Goal: Information Seeking & Learning: Learn about a topic

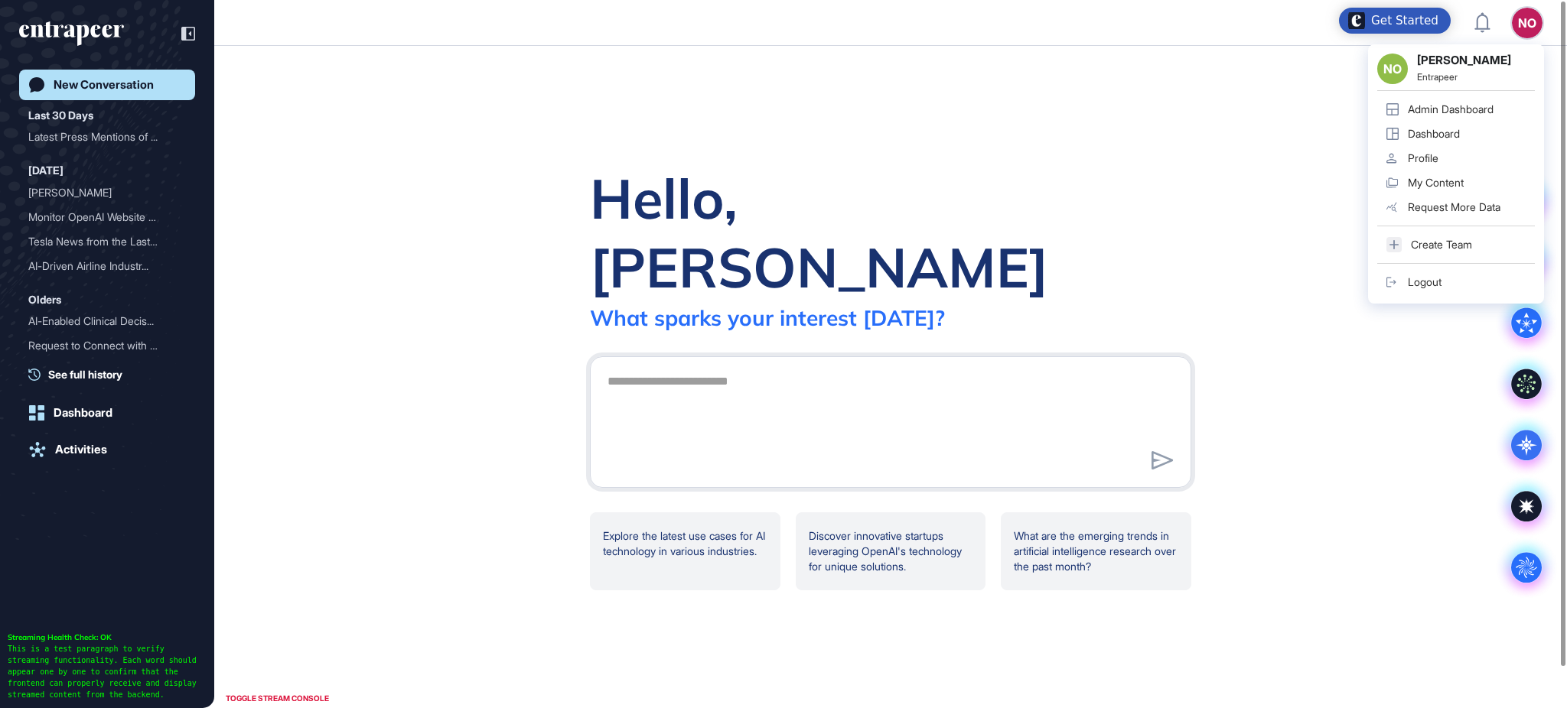
click at [1493, 106] on div "Admin Dashboard" at bounding box center [1451, 109] width 86 height 12
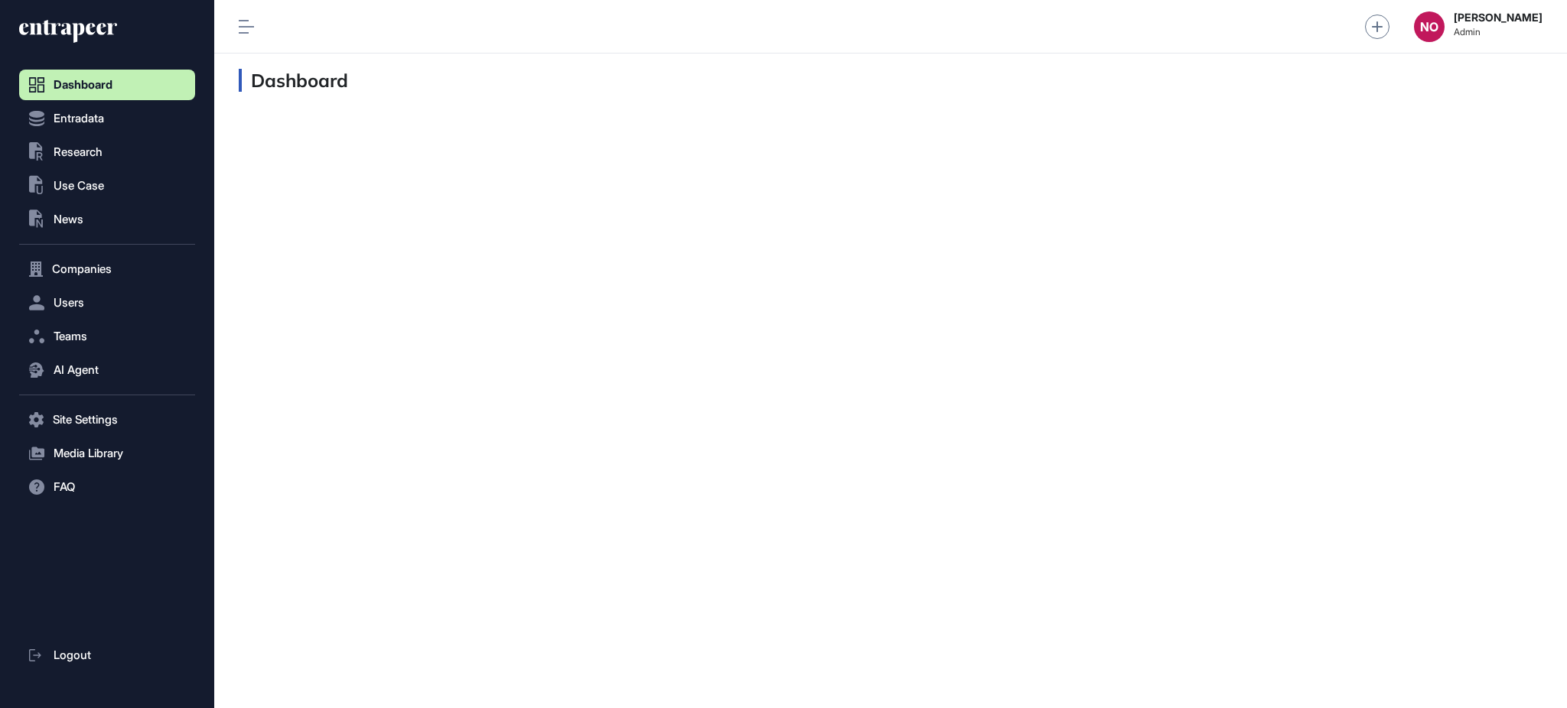
scroll to position [1, 1]
click at [121, 405] on button ".st0{fill:currentColor} Research" at bounding box center [107, 420] width 176 height 31
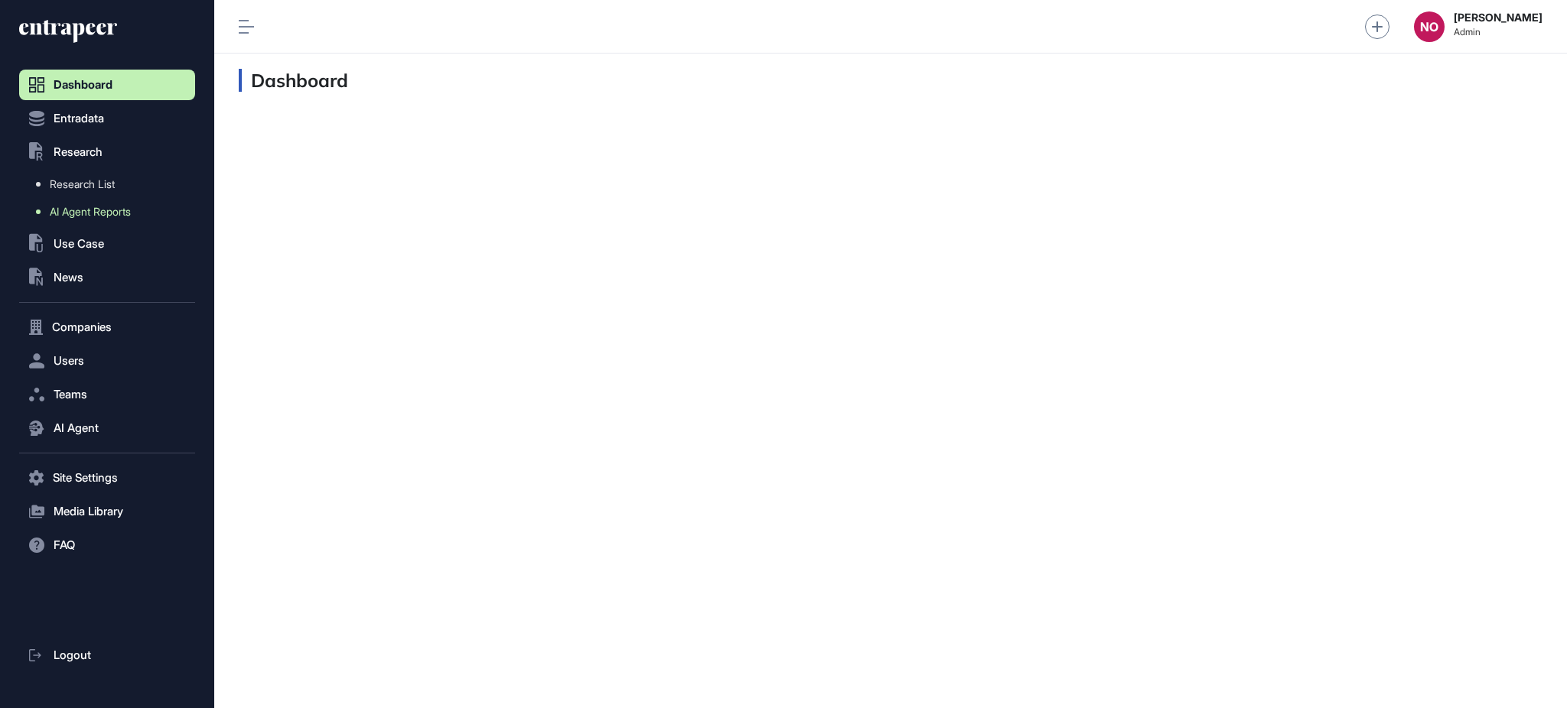
click at [99, 217] on span "AI Agent Reports" at bounding box center [90, 212] width 81 height 12
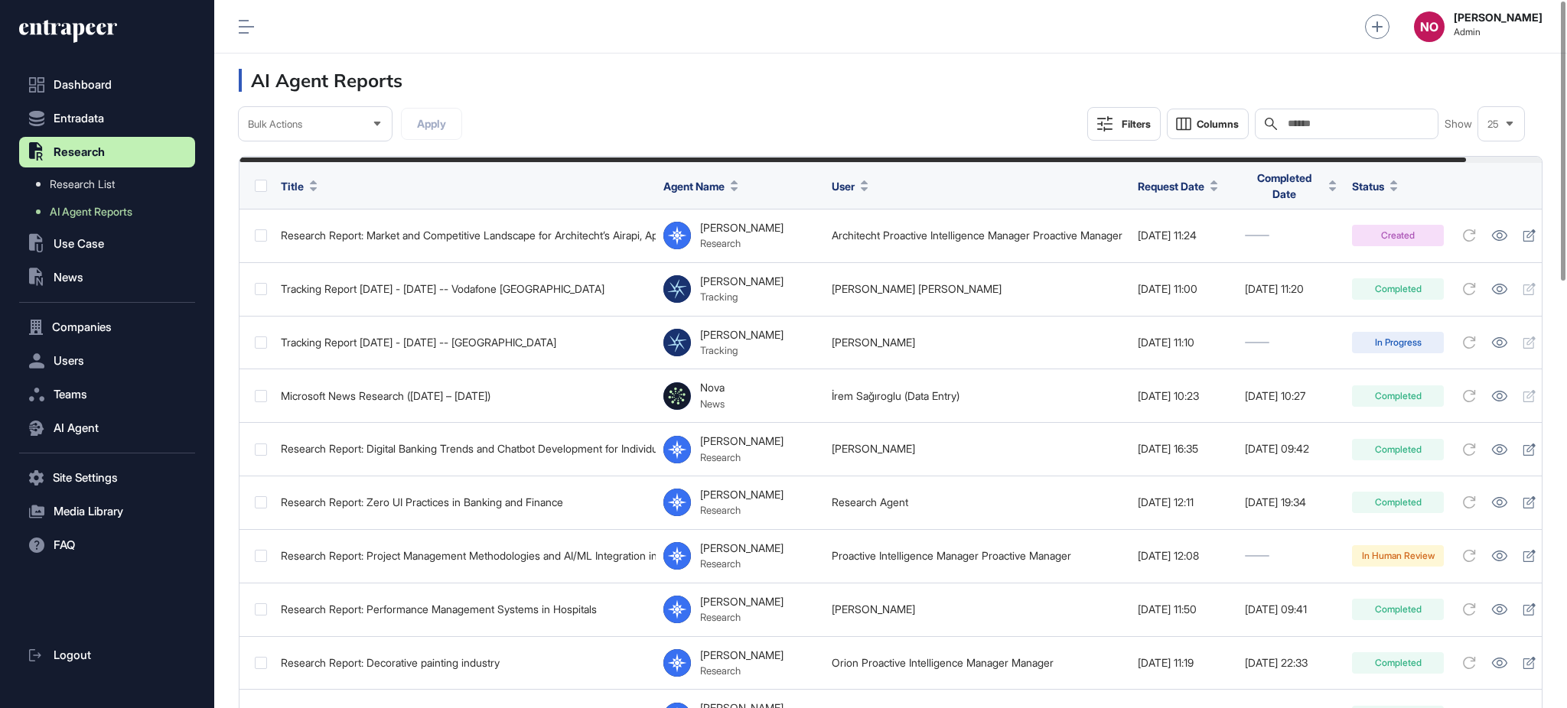
click at [1128, 123] on div "Filters" at bounding box center [1136, 124] width 29 height 12
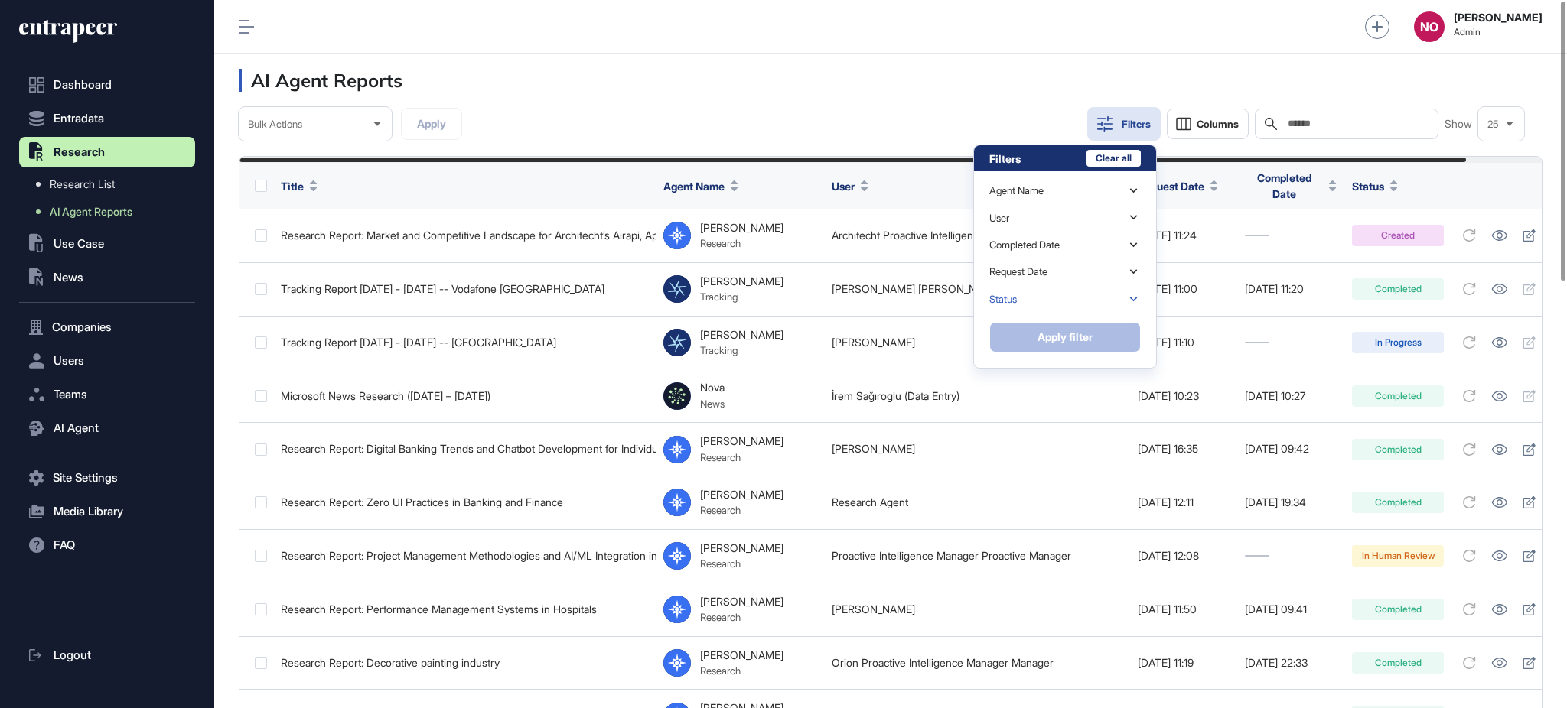
click at [1070, 301] on div "Status" at bounding box center [1064, 299] width 151 height 27
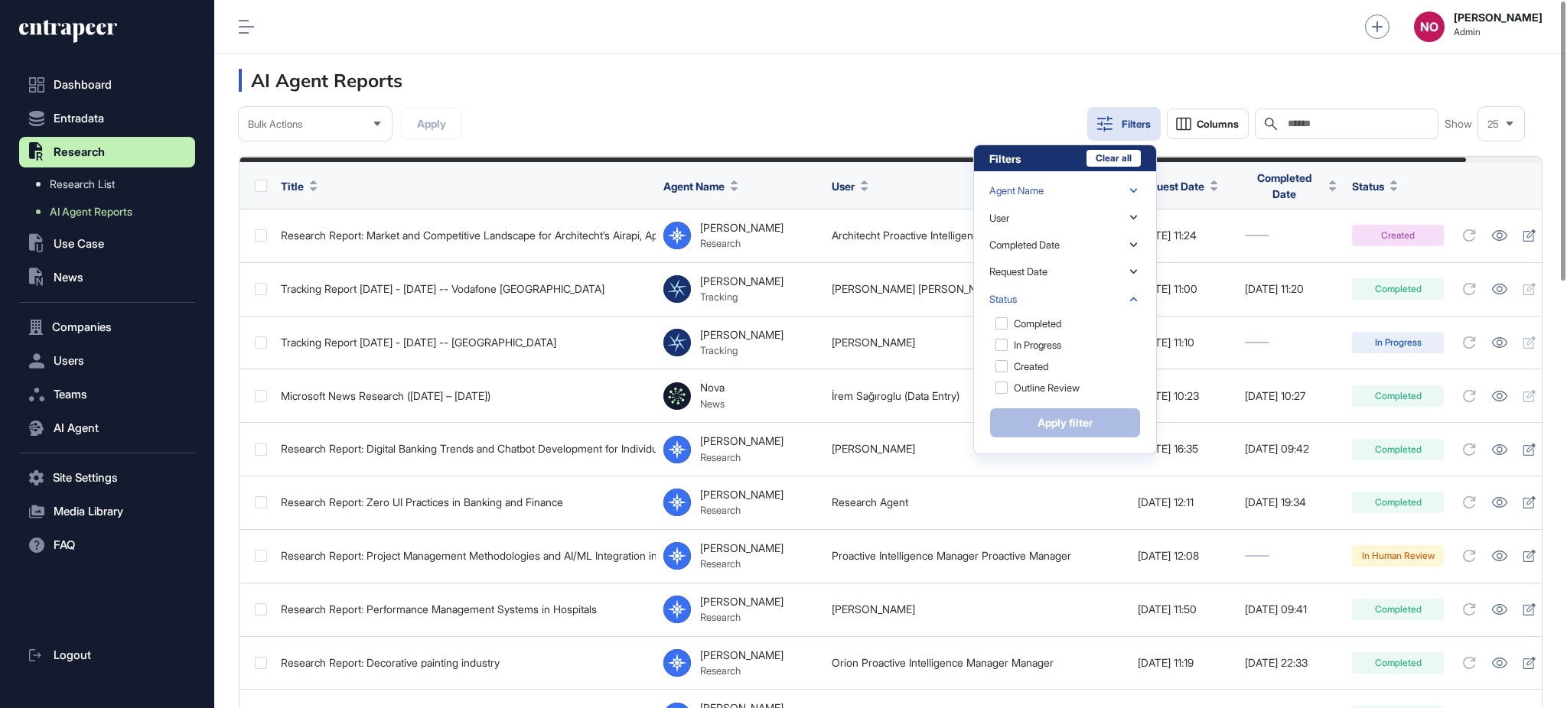
click at [1084, 181] on div "Agent Name" at bounding box center [1064, 191] width 151 height 27
click at [1049, 218] on div "[PERSON_NAME] (curation-manager)" at bounding box center [1063, 220] width 148 height 32
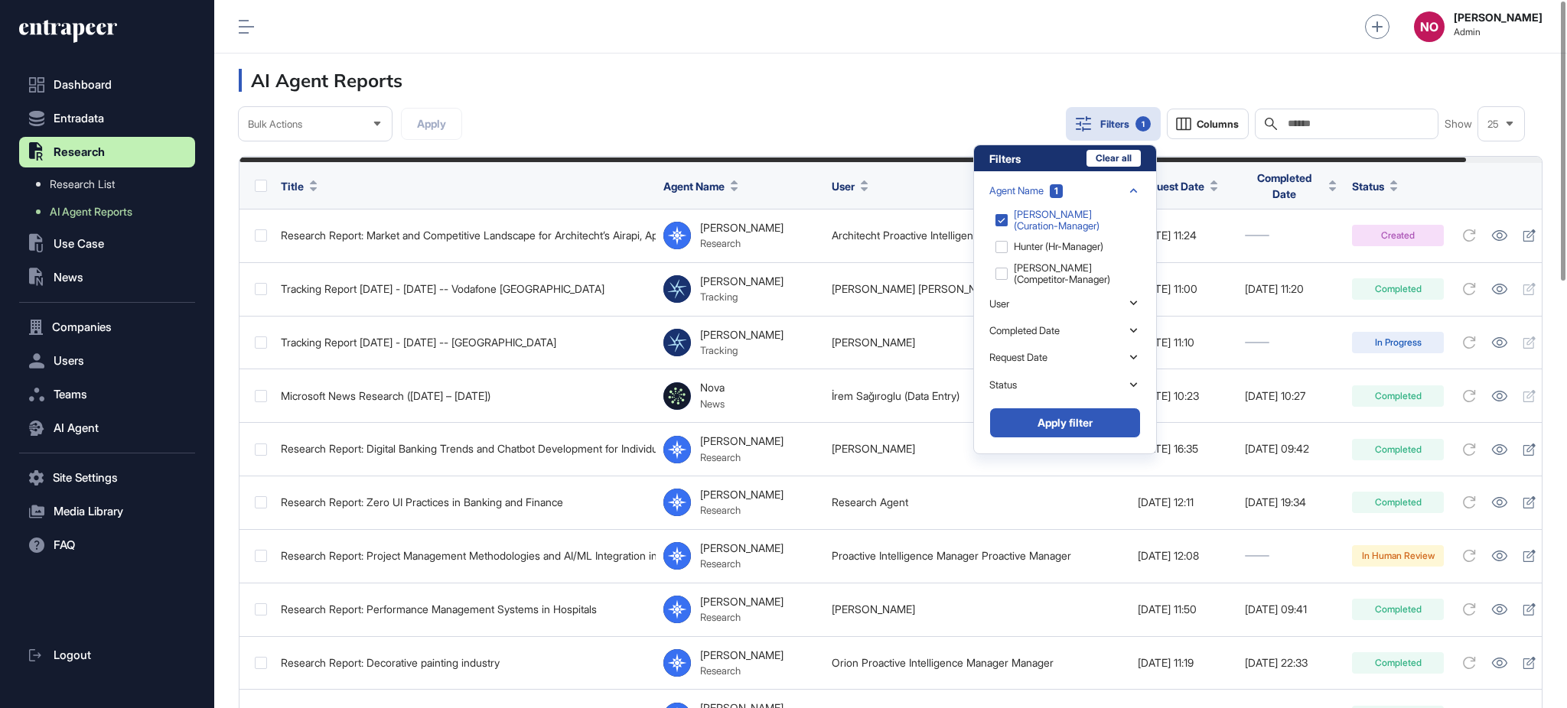
click at [1114, 421] on button "Apply filter" at bounding box center [1064, 423] width 151 height 31
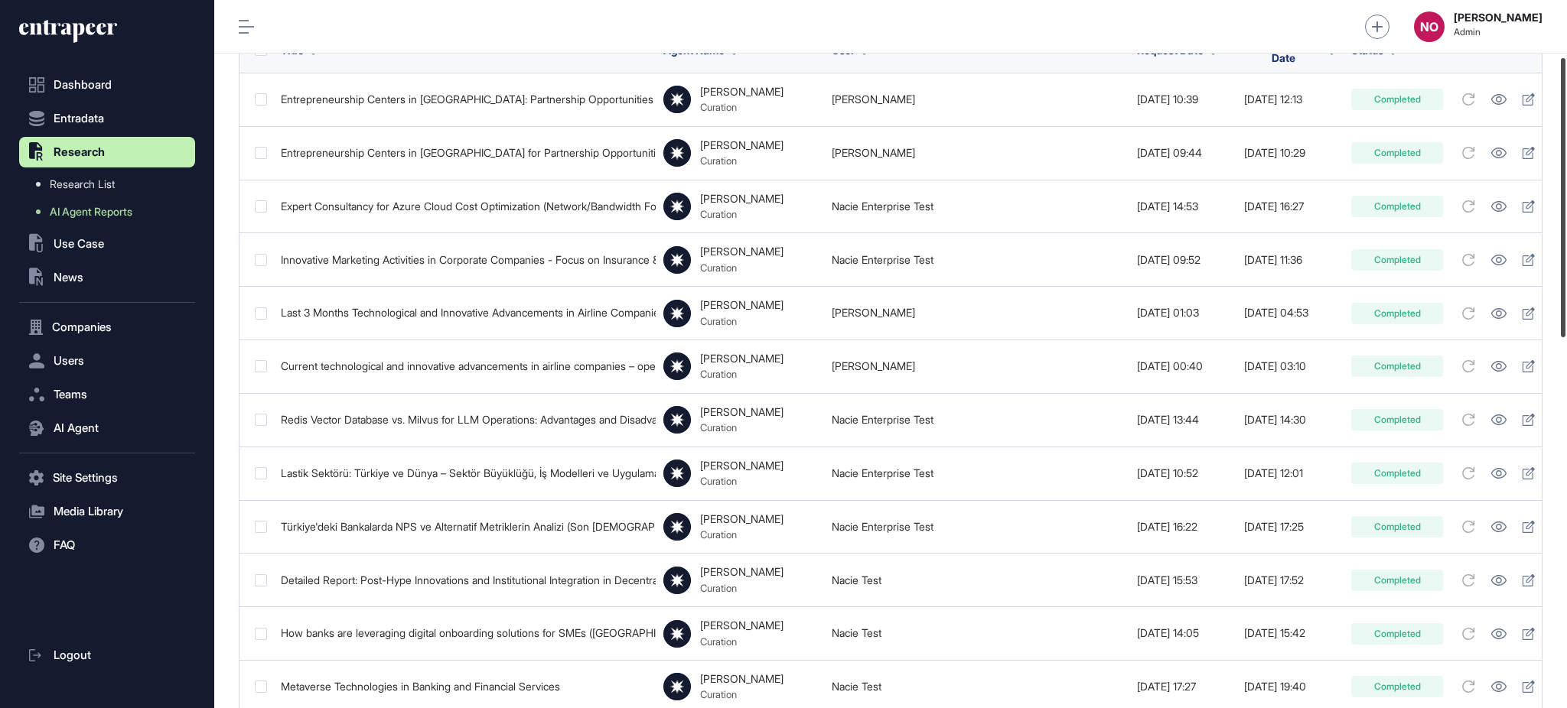
scroll to position [184, 0]
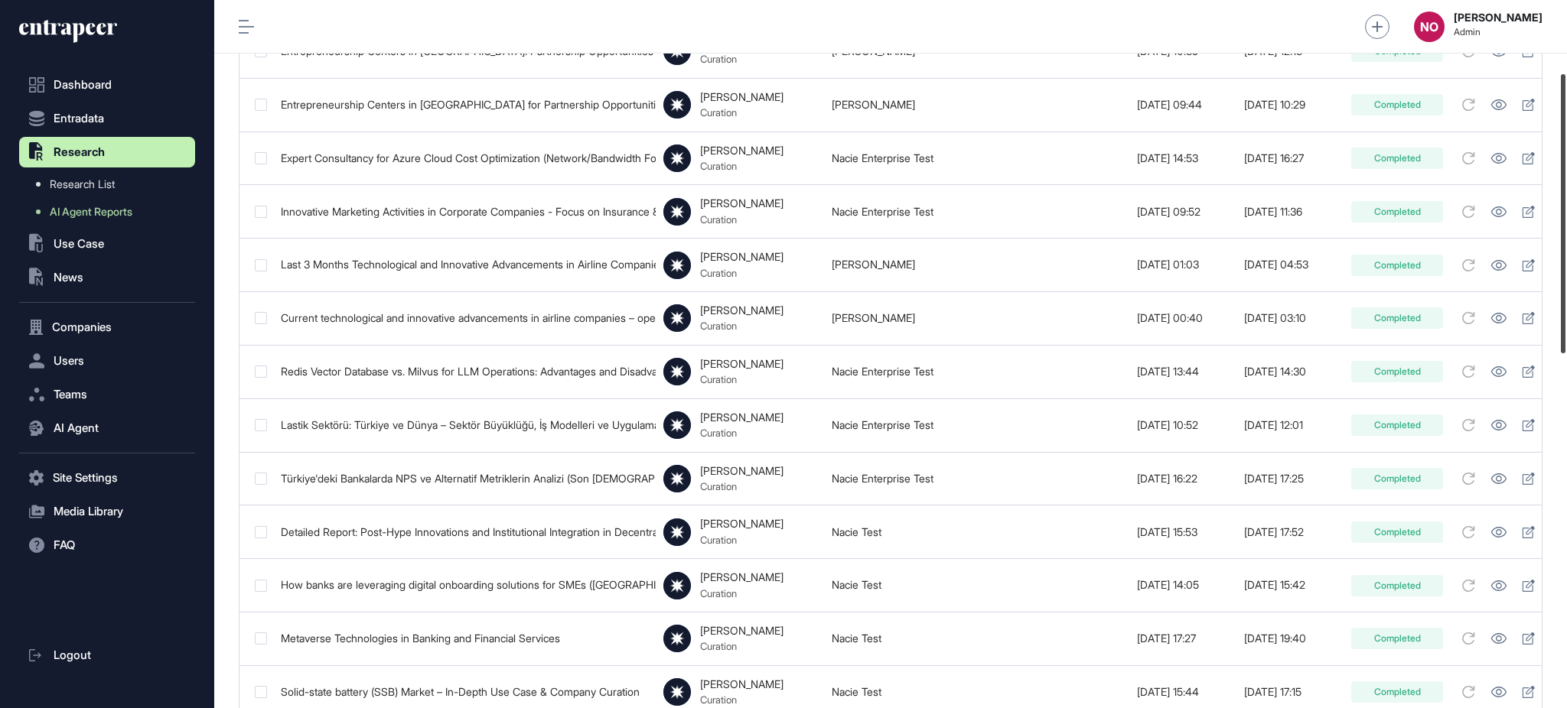
drag, startPoint x: 1565, startPoint y: 148, endPoint x: 1565, endPoint y: 221, distance: 72.7
click at [1565, 221] on div at bounding box center [1563, 213] width 5 height 279
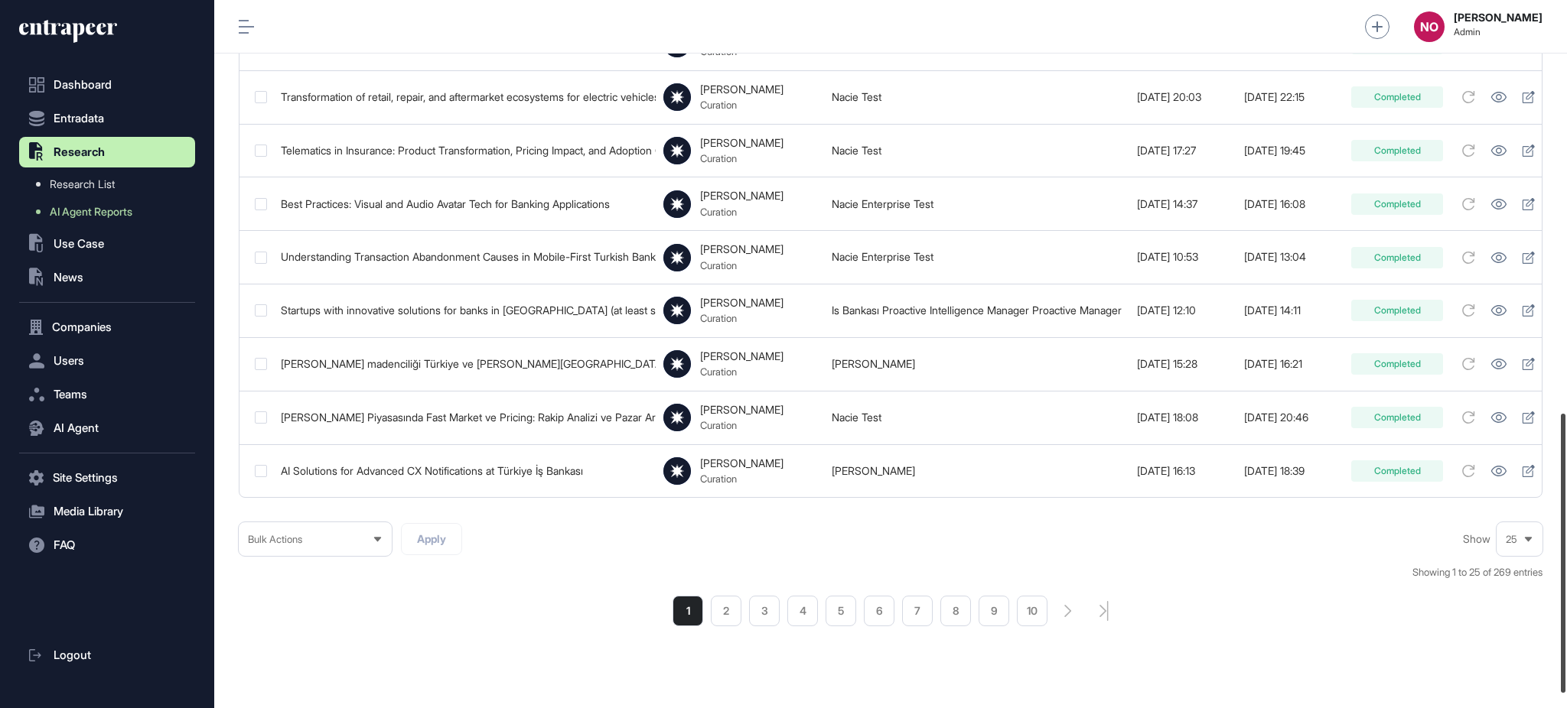
scroll to position [1050, 0]
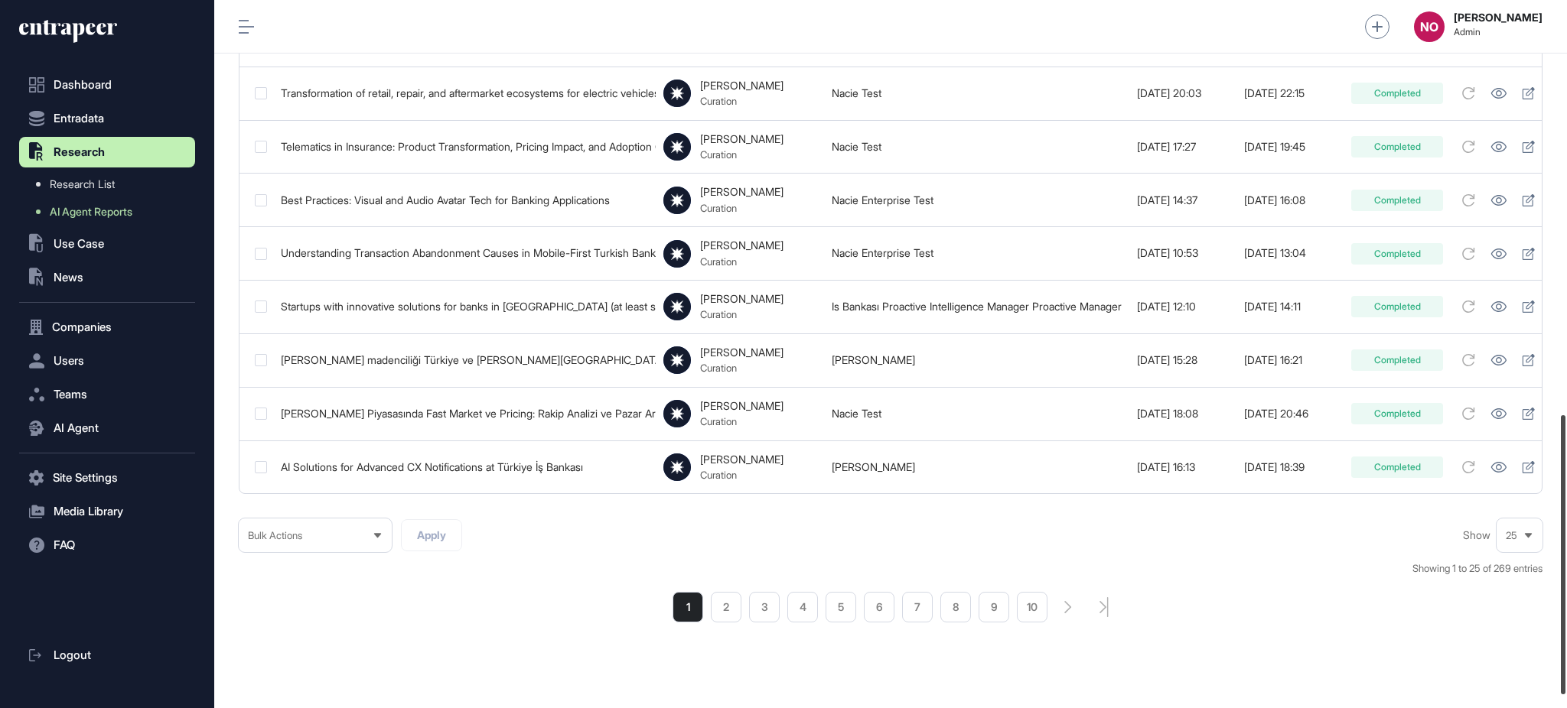
drag, startPoint x: 1565, startPoint y: 305, endPoint x: 1565, endPoint y: 644, distance: 339.7
click at [1565, 644] on div at bounding box center [1563, 554] width 5 height 279
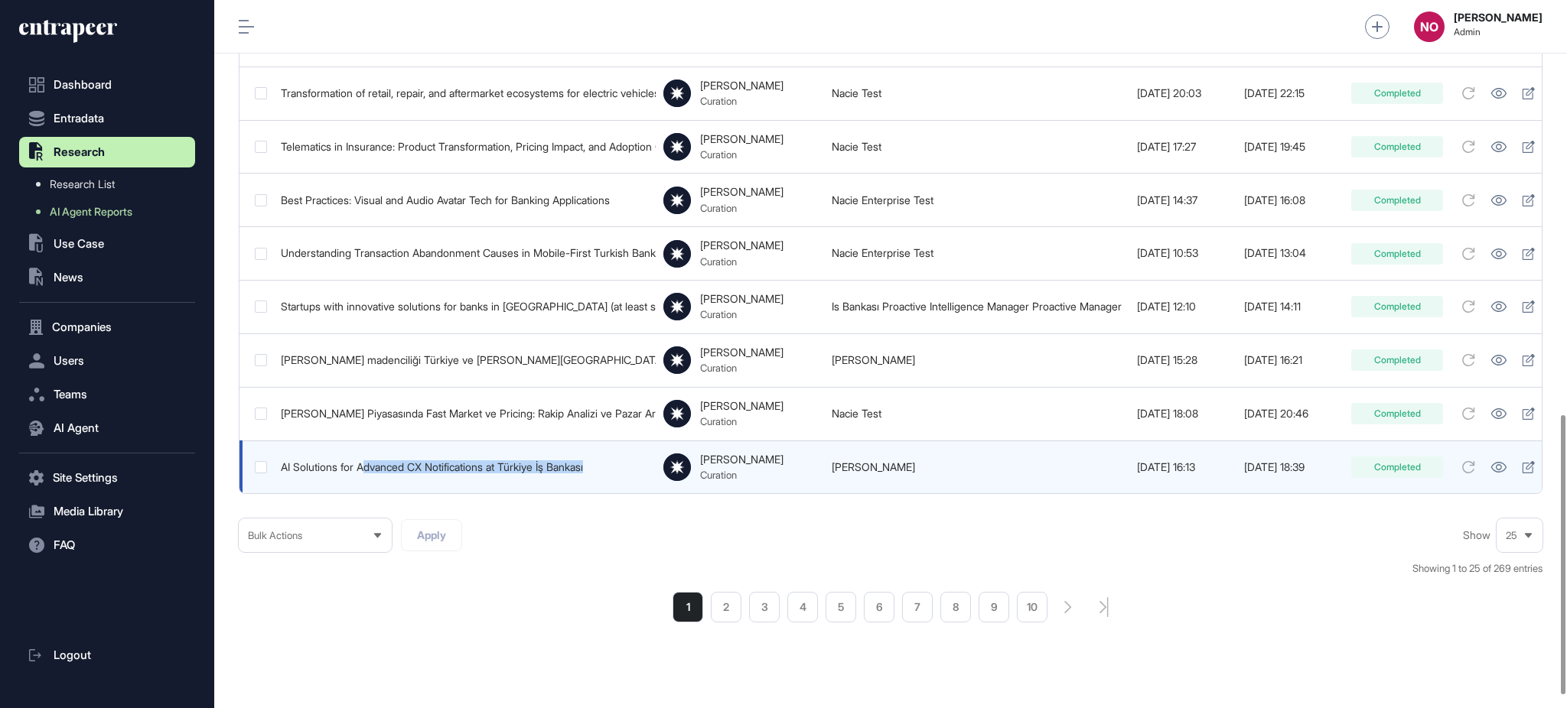
drag, startPoint x: 612, startPoint y: 458, endPoint x: 365, endPoint y: 467, distance: 247.3
click at [365, 467] on div "AI Solutions for Advanced CX Notifications at Türkiye İş Bankası" at bounding box center [464, 467] width 367 height 12
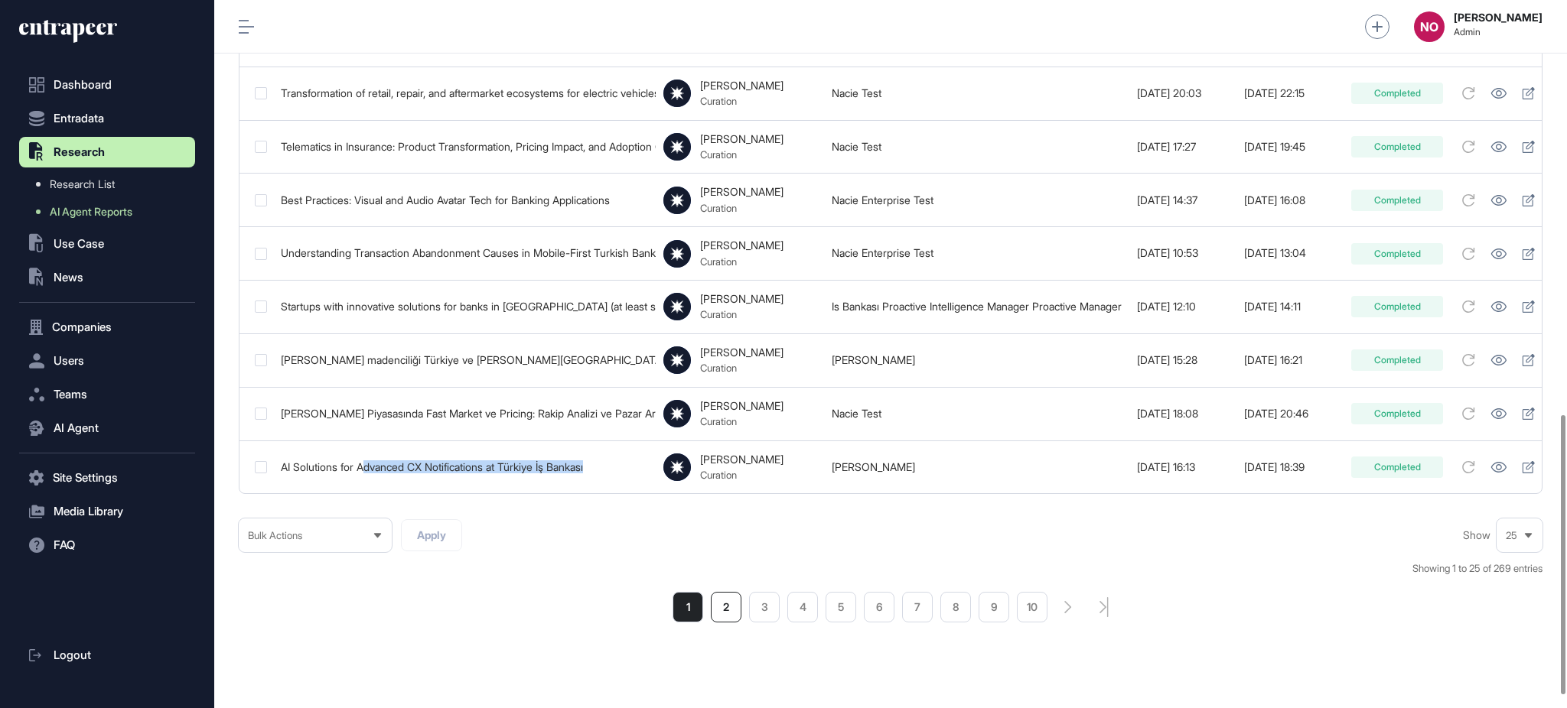
click at [725, 623] on li "2" at bounding box center [726, 607] width 31 height 31
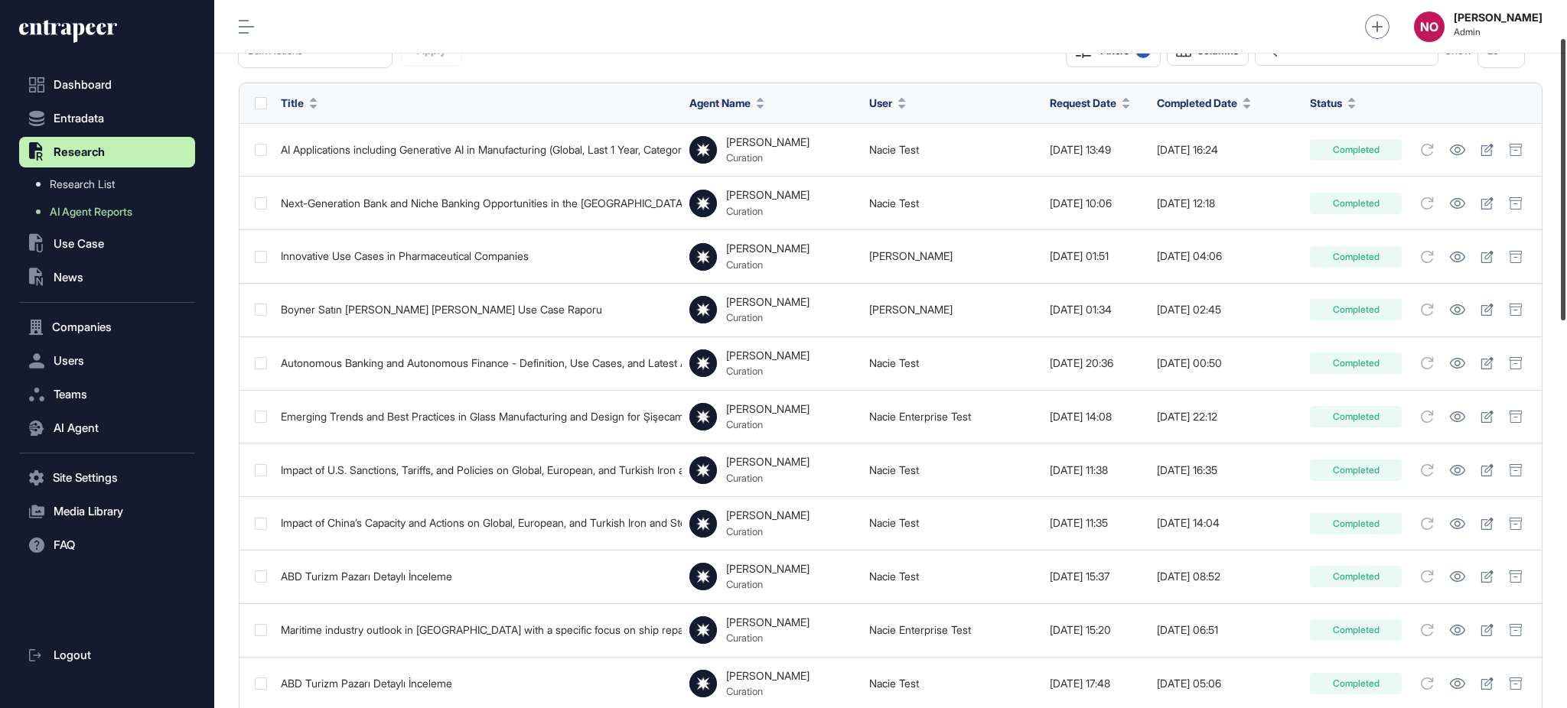
scroll to position [93, 0]
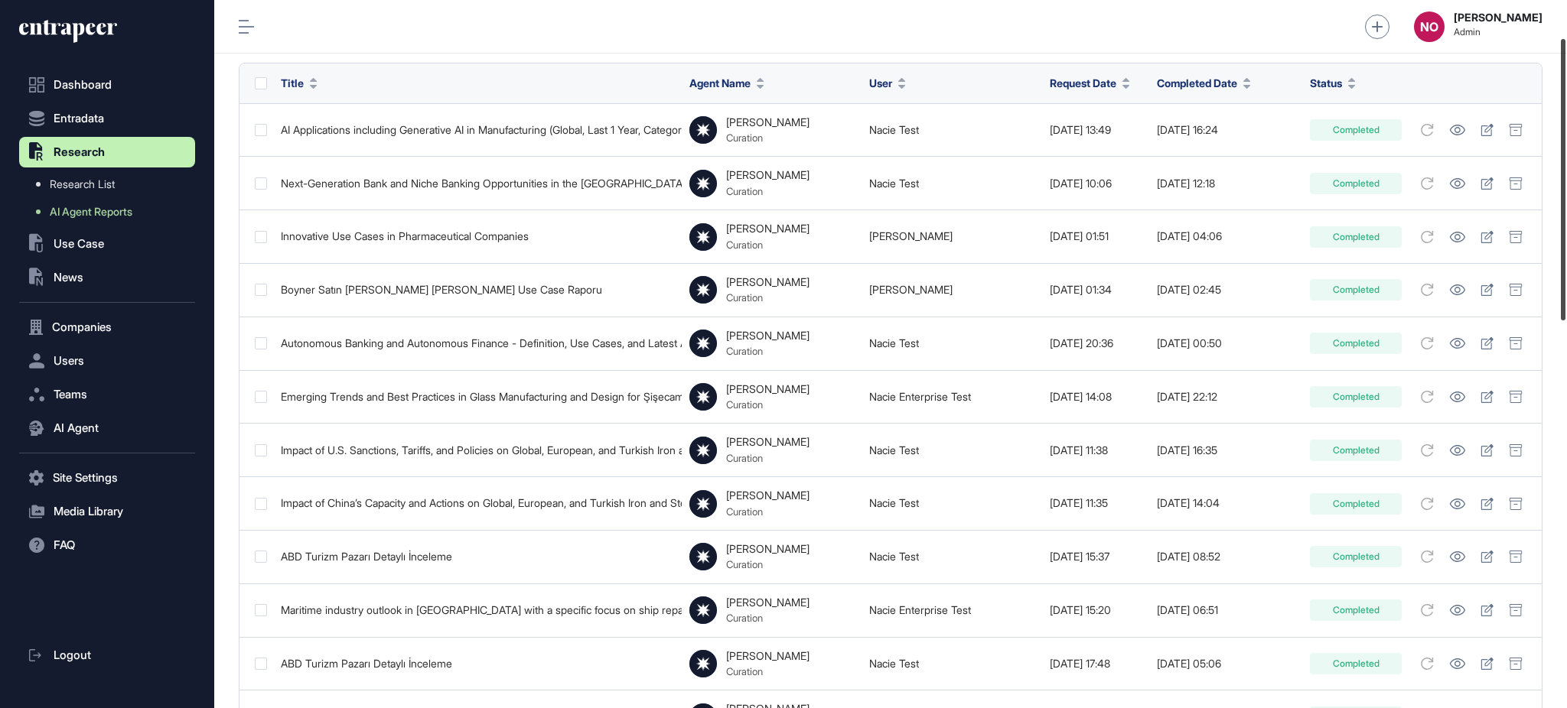
drag, startPoint x: 1565, startPoint y: 148, endPoint x: 1565, endPoint y: 185, distance: 37.5
click at [1565, 185] on div at bounding box center [1563, 180] width 5 height 282
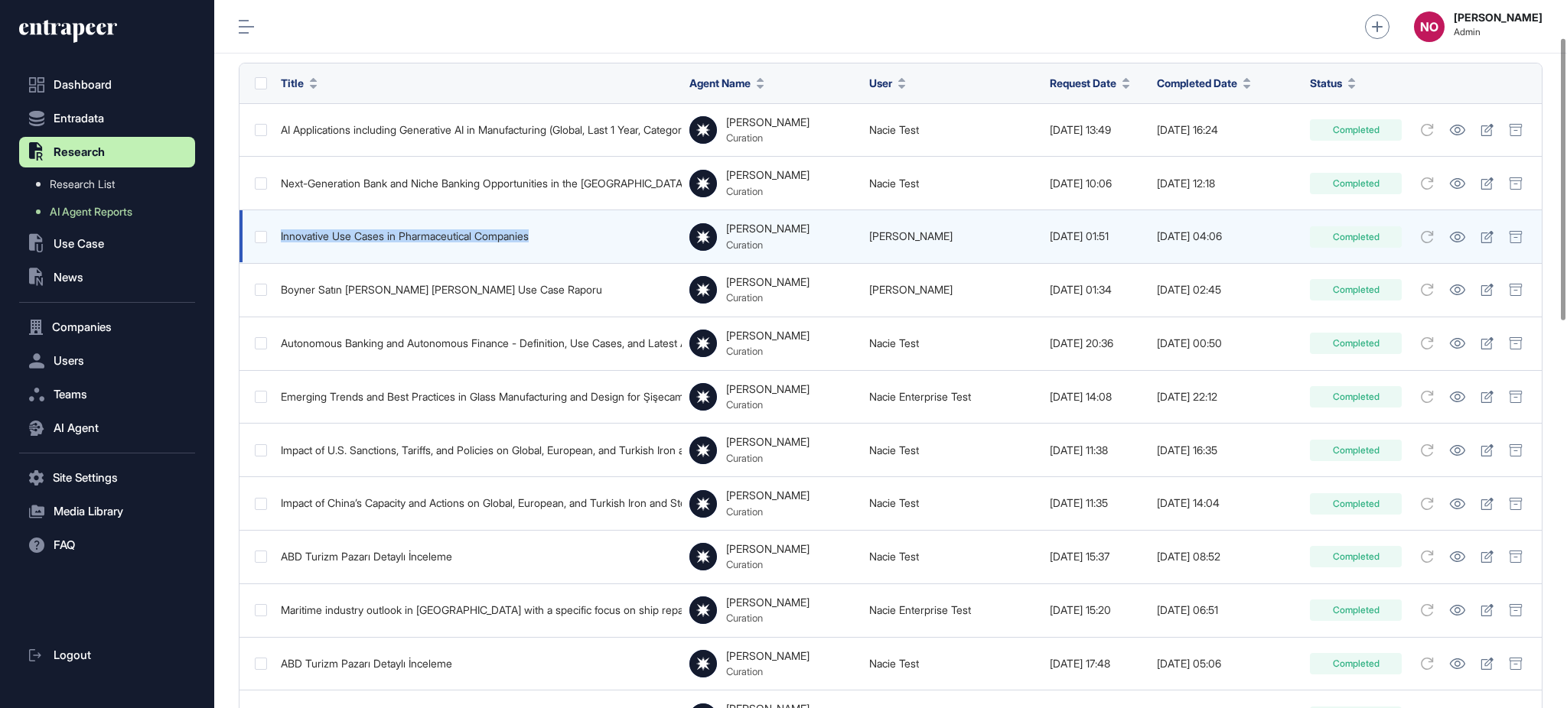
drag, startPoint x: 559, startPoint y: 243, endPoint x: 265, endPoint y: 248, distance: 294.6
click at [265, 263] on tr "Innovative Use Cases in Pharmaceutical Companies [PERSON_NAME] Curation [PERSON…" at bounding box center [890, 290] width 1302 height 54
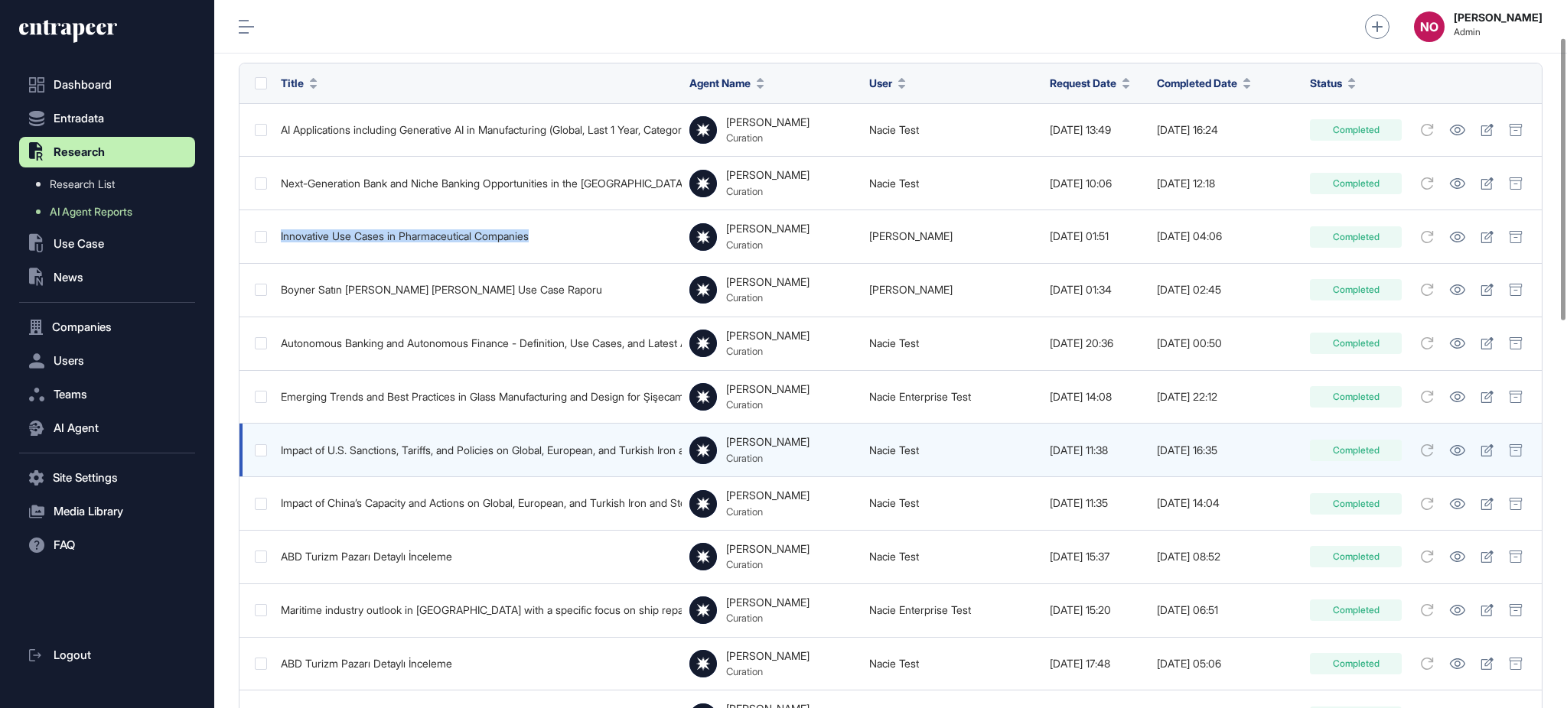
copy tr "Innovative Use Cases in Pharmaceutical Companies"
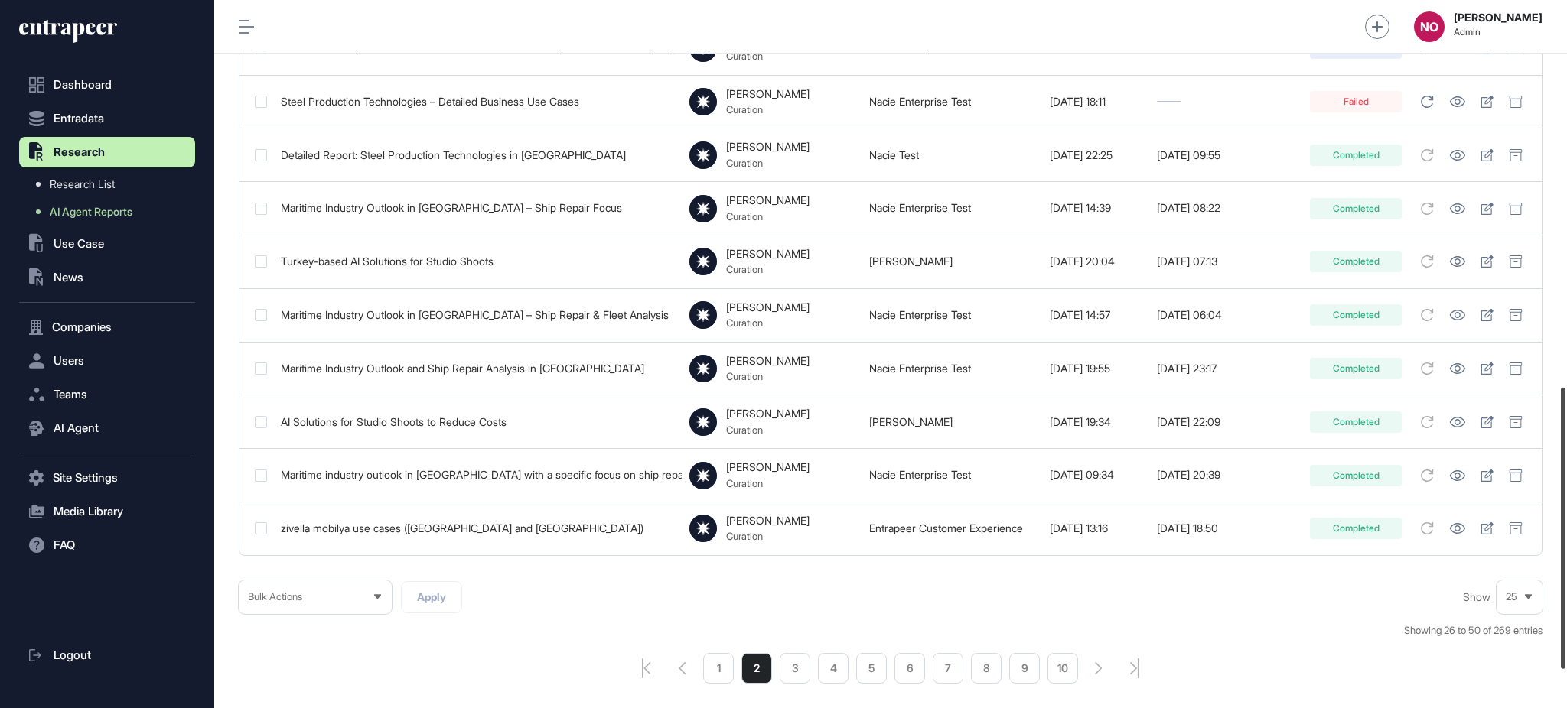
scroll to position [981, 0]
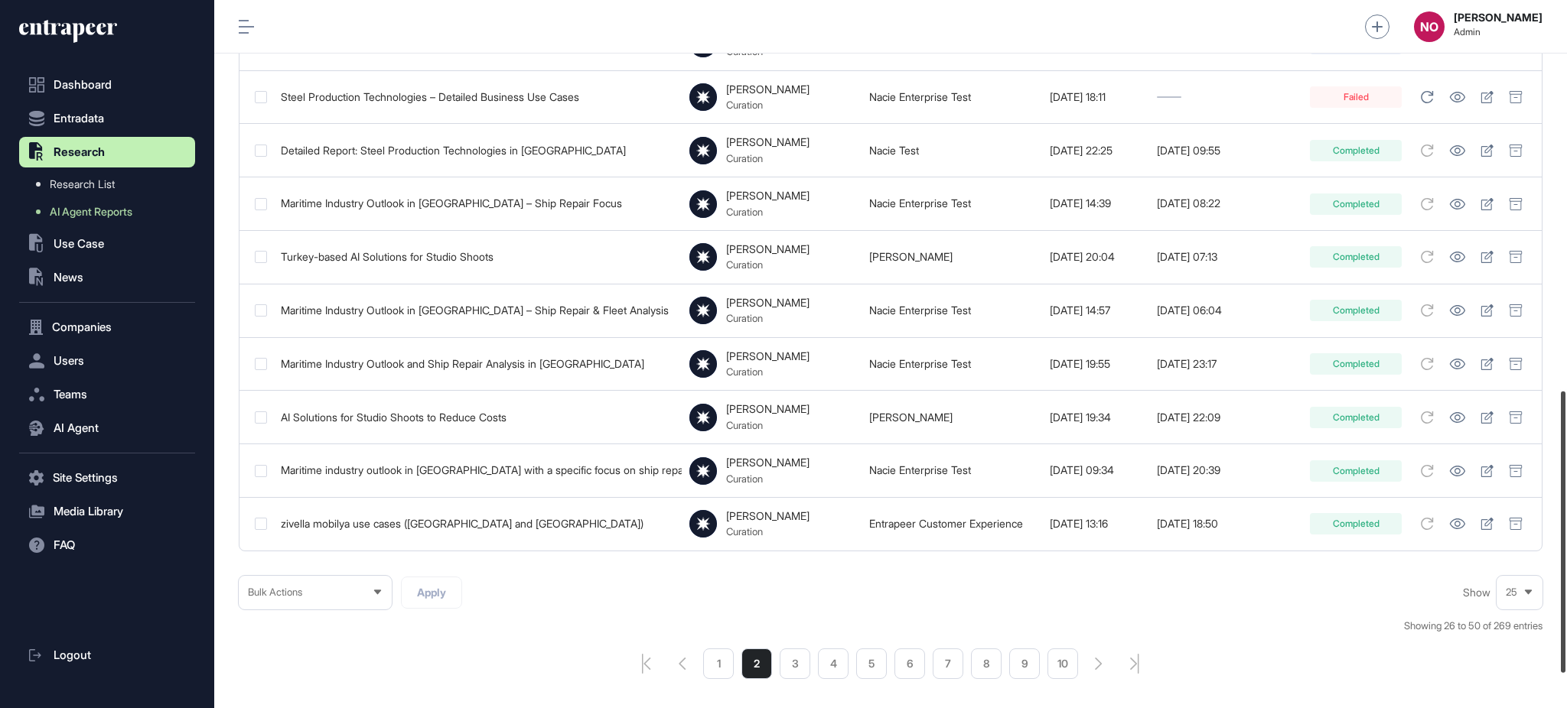
drag, startPoint x: 1565, startPoint y: 246, endPoint x: 1565, endPoint y: 599, distance: 352.7
click at [1565, 599] on div at bounding box center [1563, 533] width 5 height 282
